Goal: Navigation & Orientation: Find specific page/section

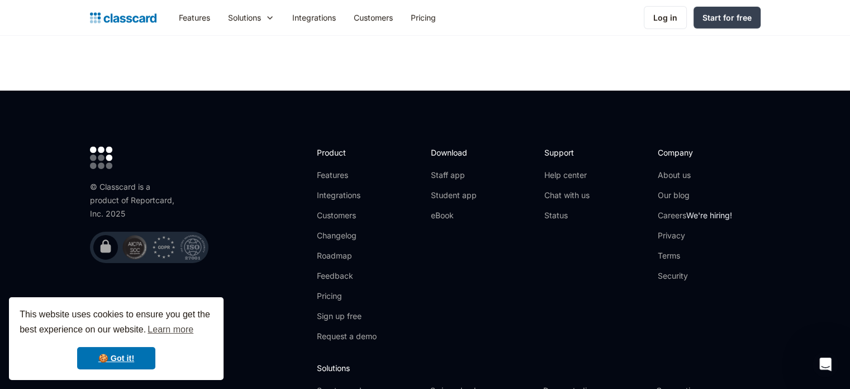
scroll to position [3630, 0]
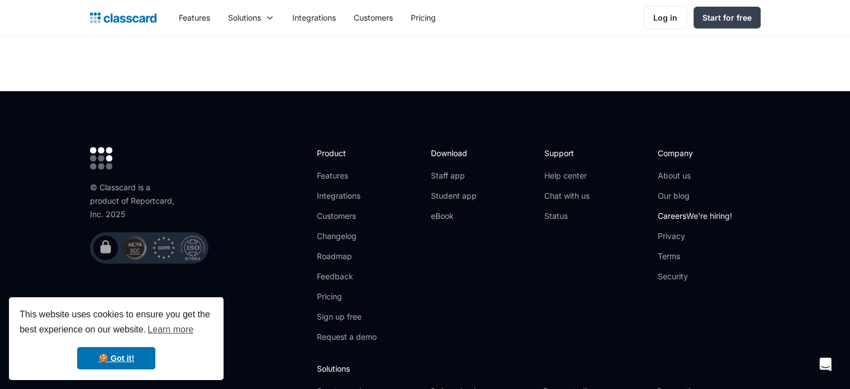
click at [674, 210] on link "Careers We're hiring!" at bounding box center [695, 215] width 74 height 11
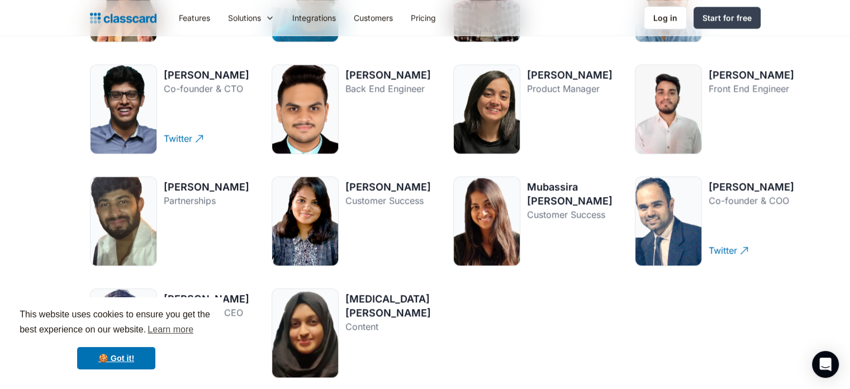
scroll to position [1574, 0]
